Goal: Information Seeking & Learning: Learn about a topic

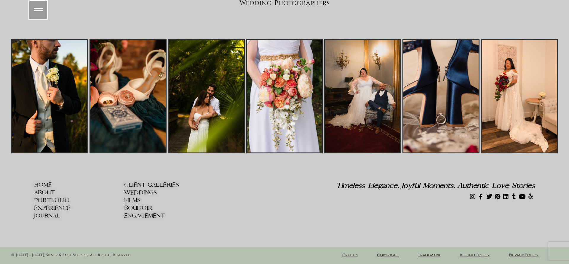
scroll to position [9834, 0]
